Goal: Information Seeking & Learning: Learn about a topic

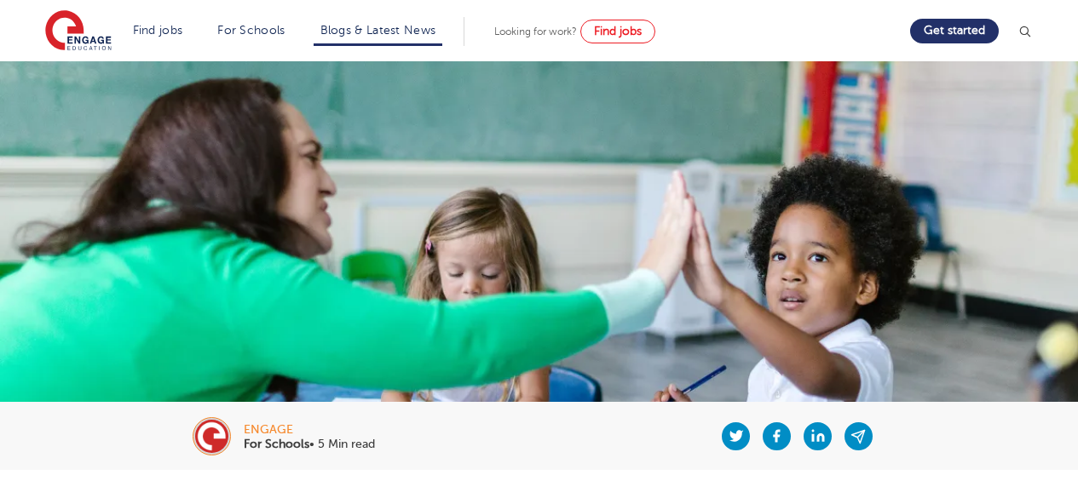
scroll to position [681, 0]
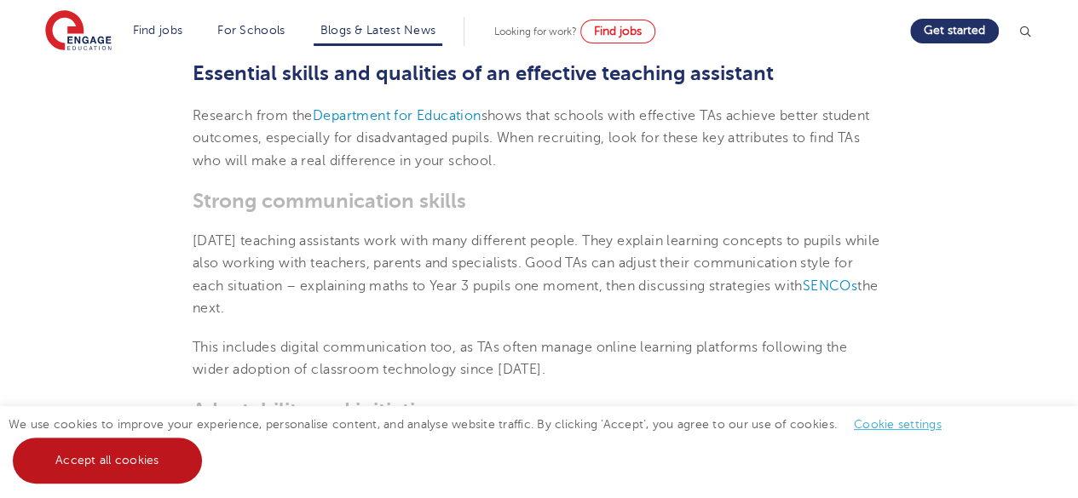
click at [107, 457] on link "Accept all cookies" at bounding box center [107, 461] width 189 height 46
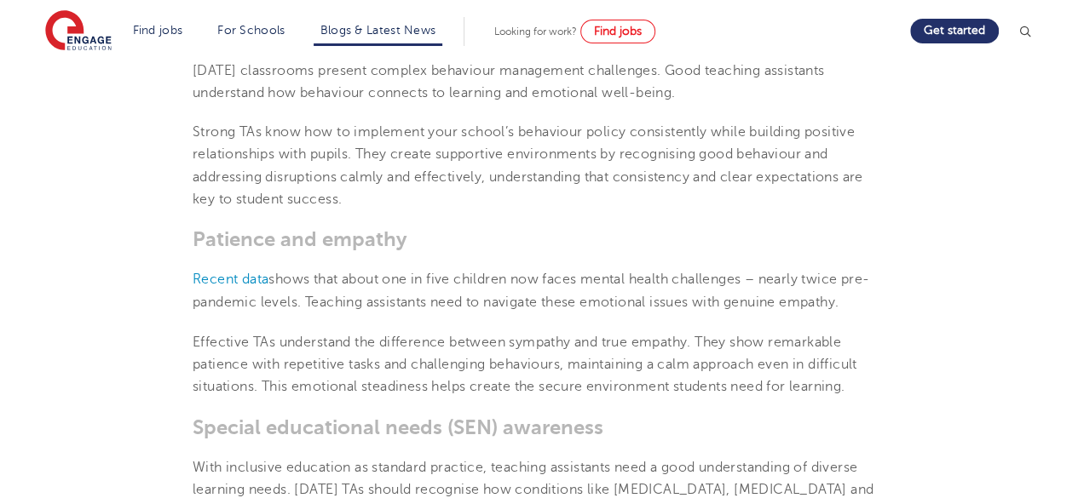
scroll to position [1278, 0]
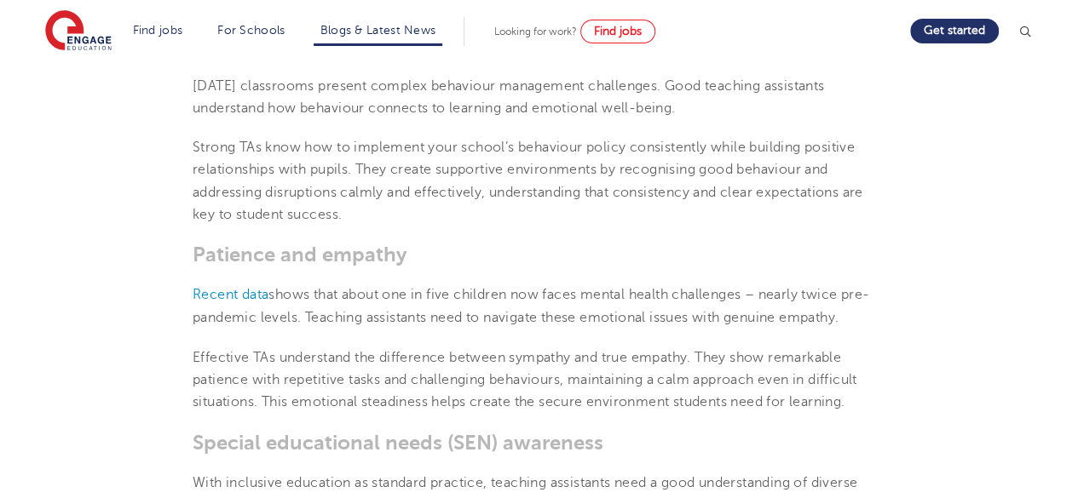
click at [130, 174] on section "[DATE] Top teaching assistant skills and qualities schools should prioritise wh…" at bounding box center [538, 314] width 1033 height 2245
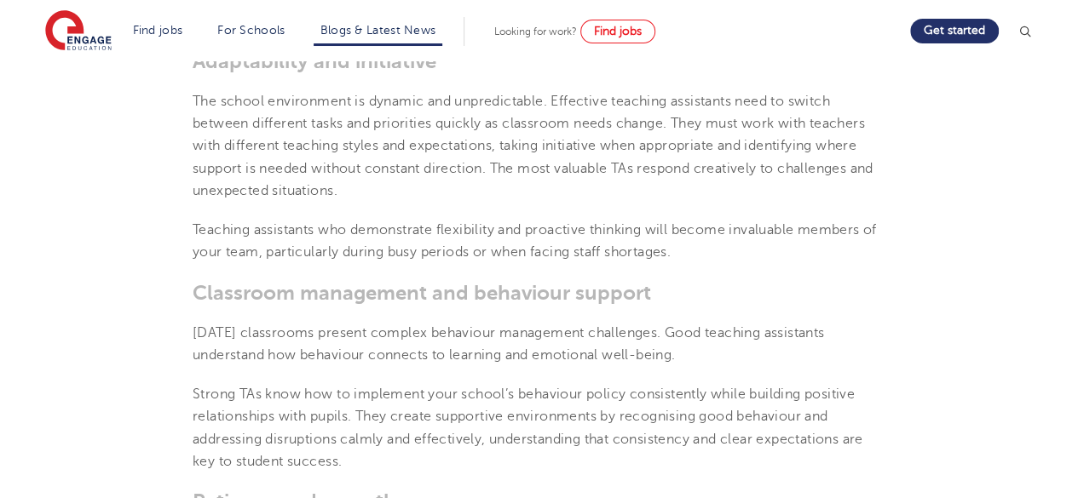
scroll to position [937, 0]
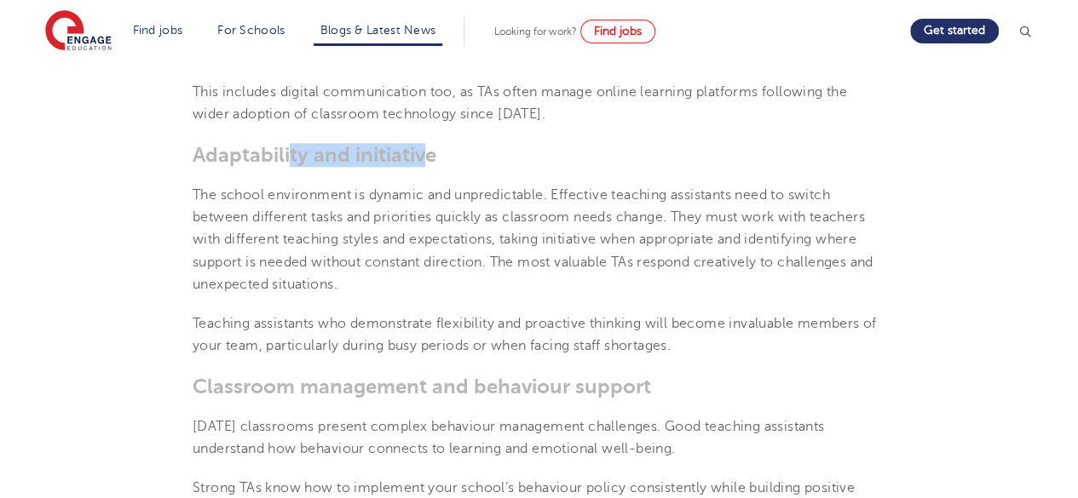
drag, startPoint x: 426, startPoint y: 158, endPoint x: 286, endPoint y: 162, distance: 139.8
click at [286, 162] on span "Adaptability and initiative" at bounding box center [315, 155] width 244 height 24
click at [428, 161] on span "Adaptability and initiative" at bounding box center [315, 155] width 244 height 24
drag, startPoint x: 442, startPoint y: 158, endPoint x: 193, endPoint y: 157, distance: 249.6
click at [193, 157] on h3 "Adaptability and initiative" at bounding box center [539, 155] width 693 height 24
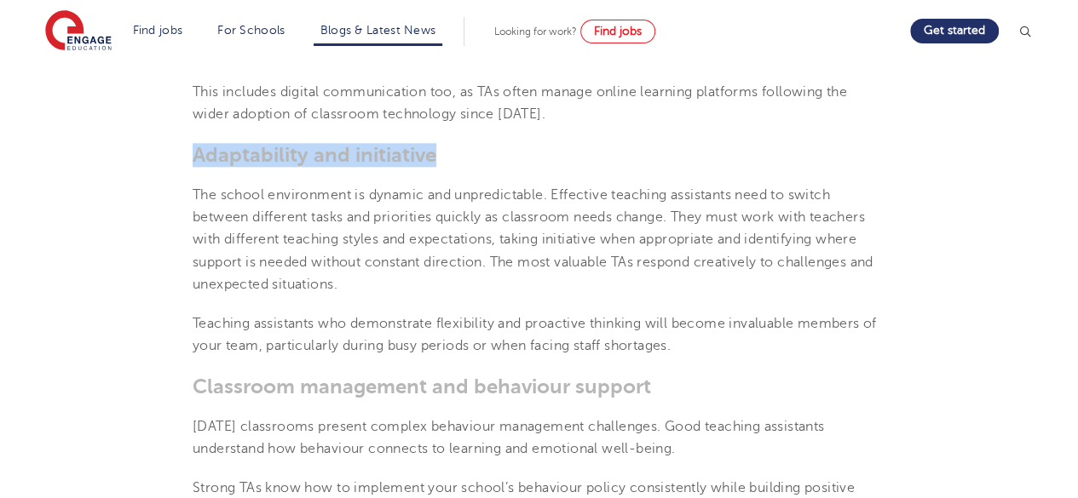
copy span "Adaptability and initiative"
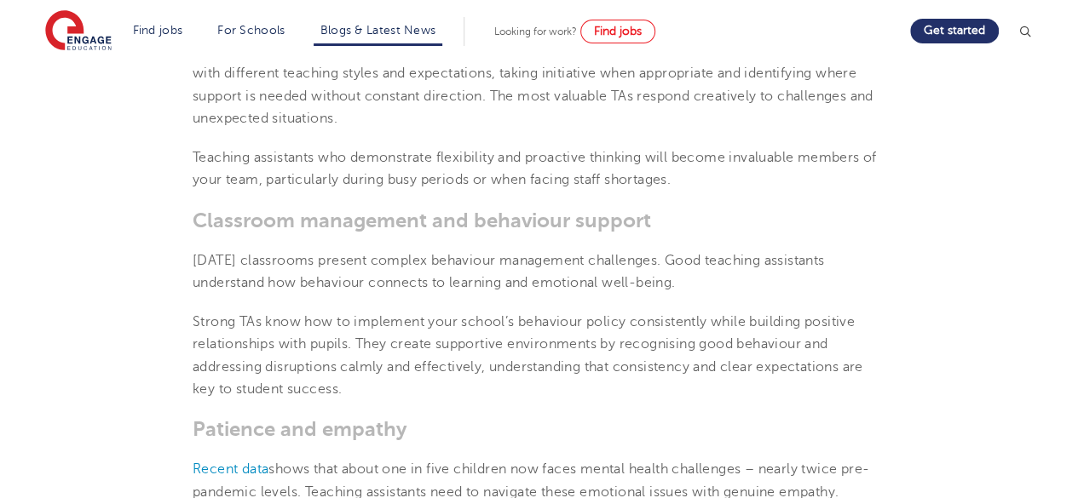
scroll to position [1107, 0]
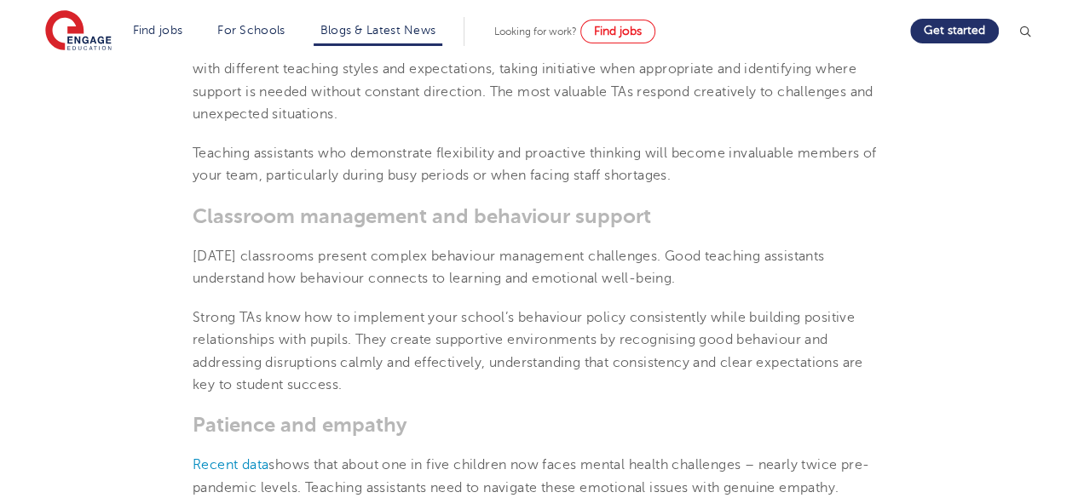
drag, startPoint x: 695, startPoint y: 279, endPoint x: 676, endPoint y: 250, distance: 35.2
click at [676, 253] on p "[DATE] classrooms present complex behaviour management challenges. Good teachin…" at bounding box center [539, 267] width 693 height 45
copy span "Good teaching assistants understand how behaviour connects to learning and emot…"
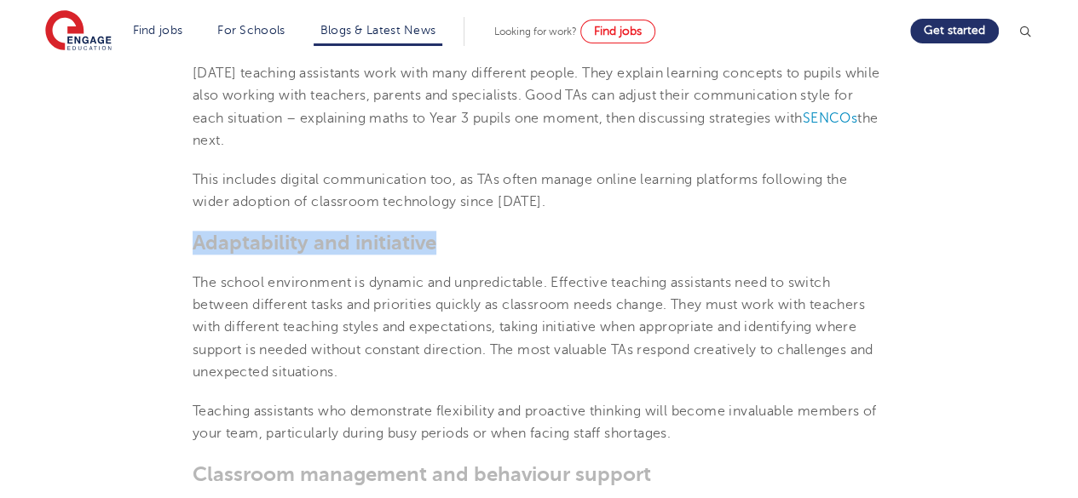
scroll to position [852, 0]
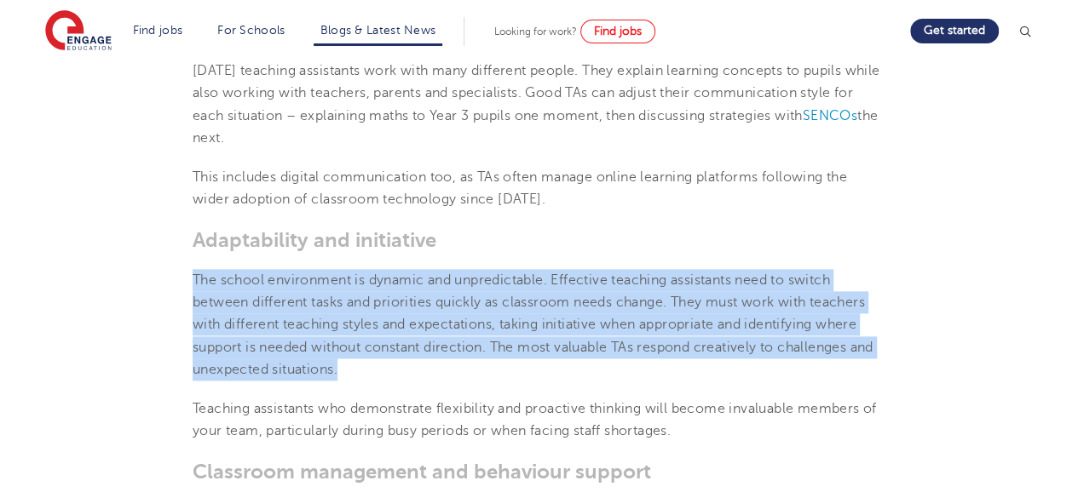
drag, startPoint x: 296, startPoint y: 356, endPoint x: 186, endPoint y: 278, distance: 135.0
copy span "The school environment is dynamic and unpredictable. Effective teaching assista…"
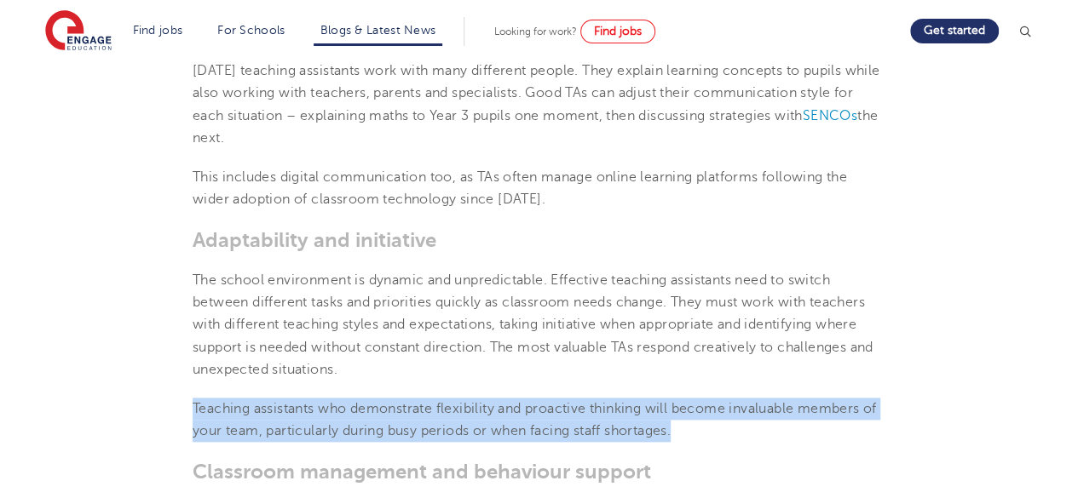
drag, startPoint x: 687, startPoint y: 431, endPoint x: 189, endPoint y: 405, distance: 498.2
copy span "Teaching assistants who demonstrate flexibility and proactive thinking will bec…"
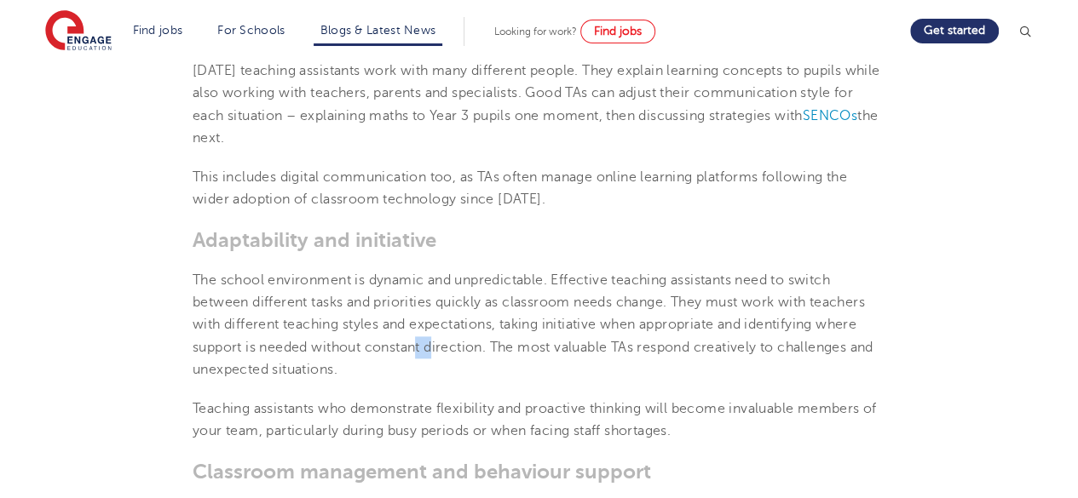
click at [417, 358] on p "The school environment is dynamic and unpredictable. Effective teaching assista…" at bounding box center [539, 325] width 693 height 112
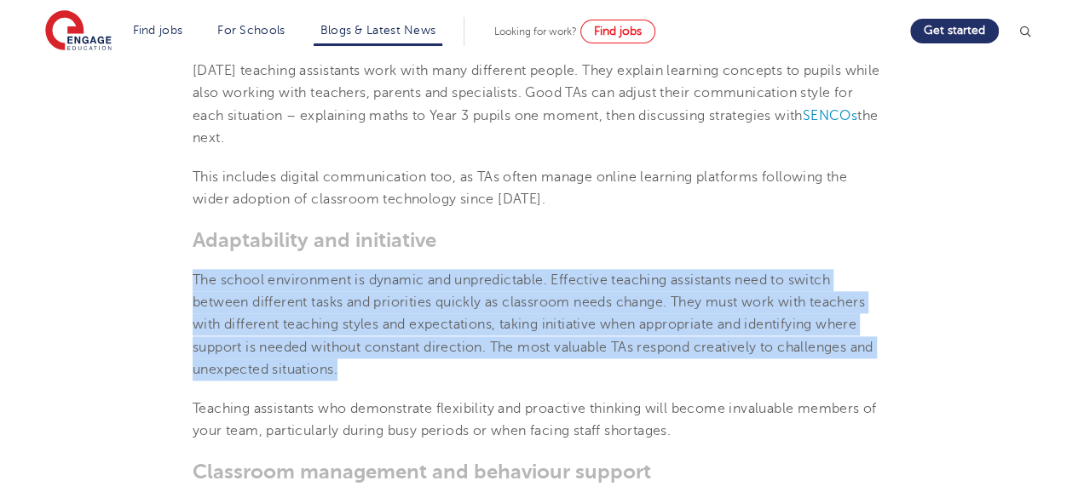
drag, startPoint x: 350, startPoint y: 369, endPoint x: 196, endPoint y: 267, distance: 185.0
click at [193, 274] on p "The school environment is dynamic and unpredictable. Effective teaching assista…" at bounding box center [539, 325] width 693 height 112
copy span "The school environment is dynamic and unpredictable. Effective teaching assista…"
click at [455, 340] on span "The school environment is dynamic and unpredictable. Effective teaching assista…" at bounding box center [533, 325] width 681 height 105
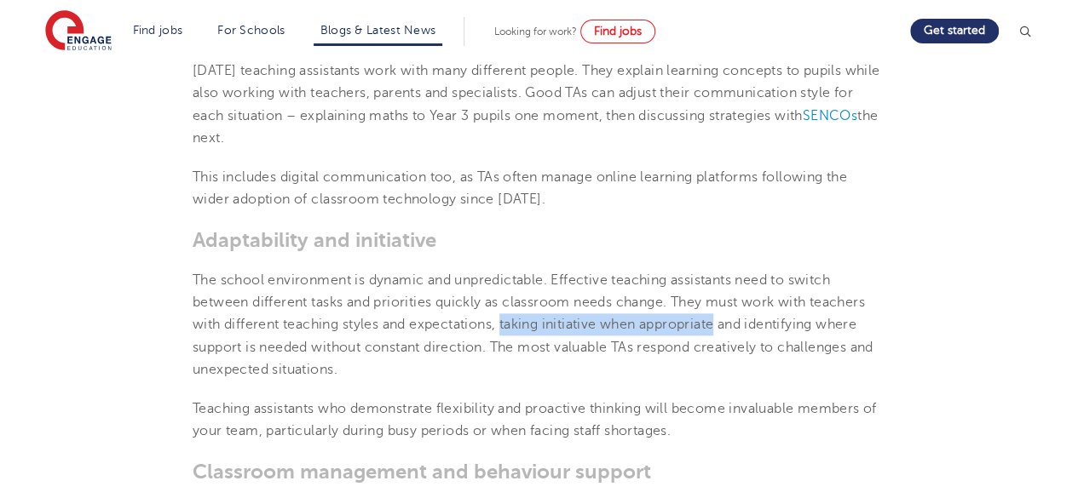
drag, startPoint x: 717, startPoint y: 326, endPoint x: 504, endPoint y: 328, distance: 213.0
click at [504, 328] on span "The school environment is dynamic and unpredictable. Effective teaching assista…" at bounding box center [533, 325] width 681 height 105
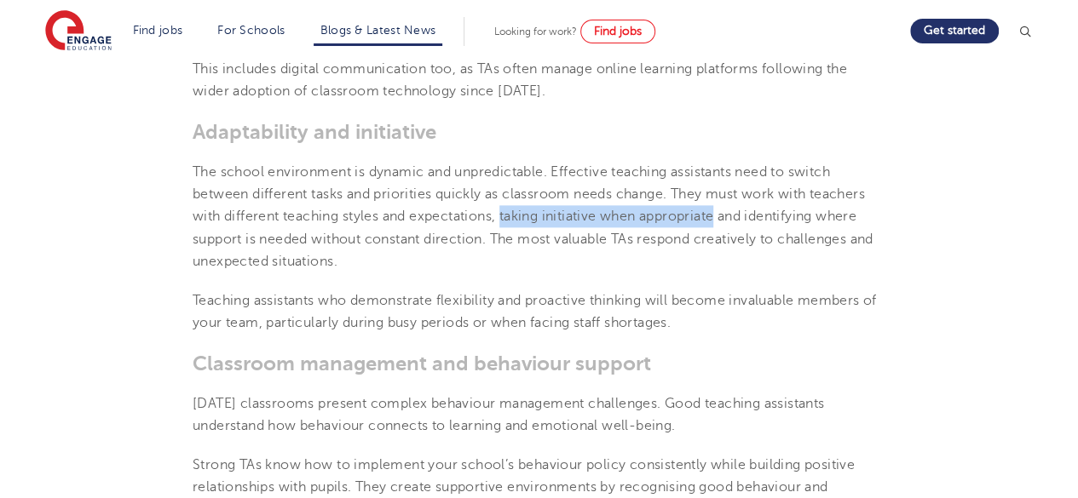
scroll to position [1022, 0]
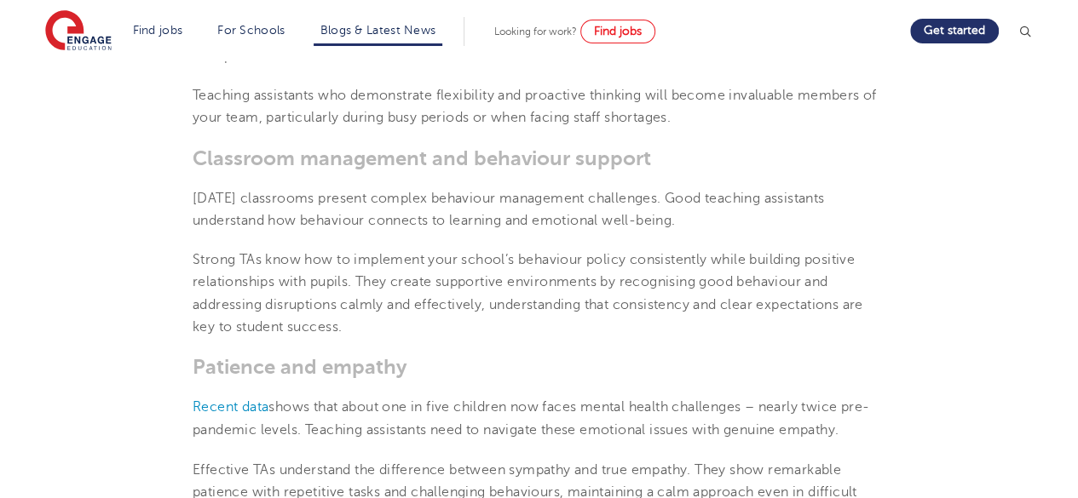
scroll to position [1193, 0]
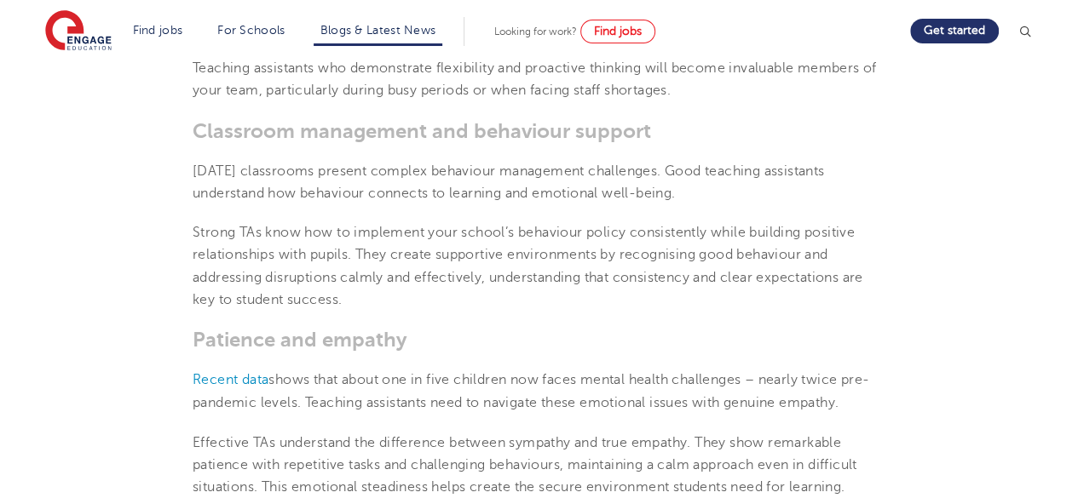
click at [282, 149] on section "[DATE] Top teaching assistant skills and qualities schools should prioritise wh…" at bounding box center [538, 400] width 1033 height 2245
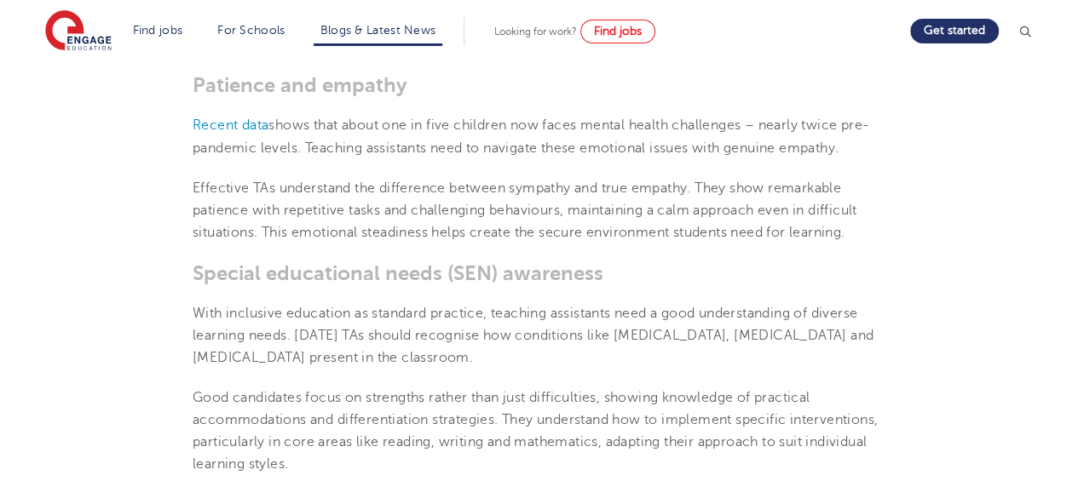
scroll to position [1448, 0]
